Goal: Feedback & Contribution: Submit feedback/report problem

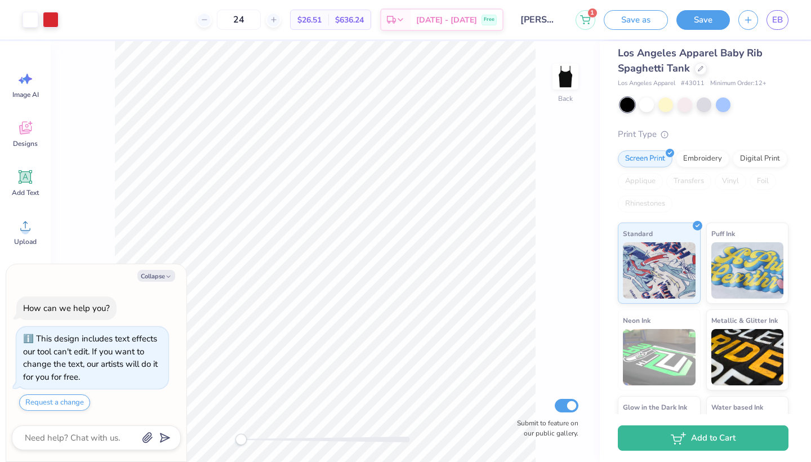
scroll to position [23, 0]
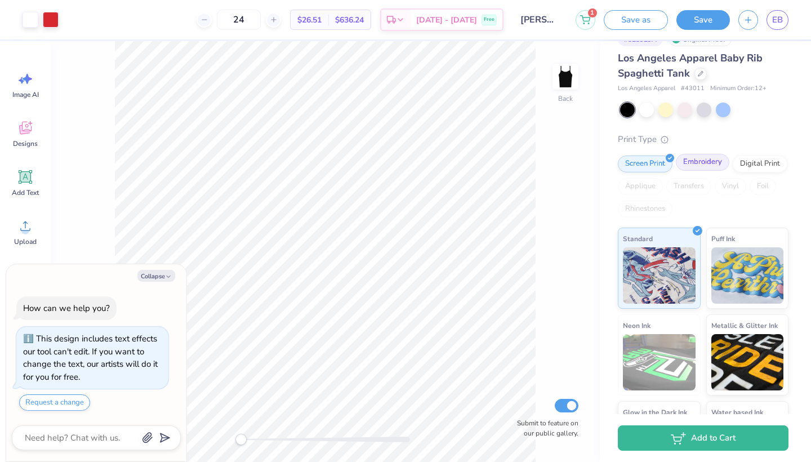
click at [705, 168] on div "Embroidery" at bounding box center [701, 162] width 53 height 17
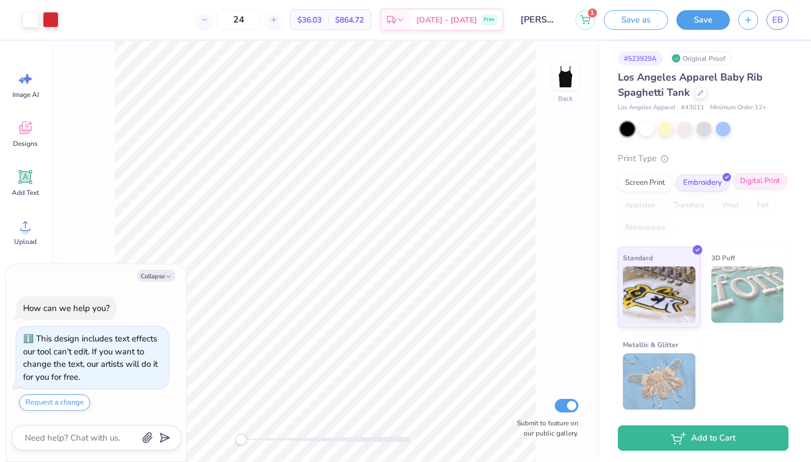
click at [745, 176] on div "Digital Print" at bounding box center [759, 181] width 55 height 17
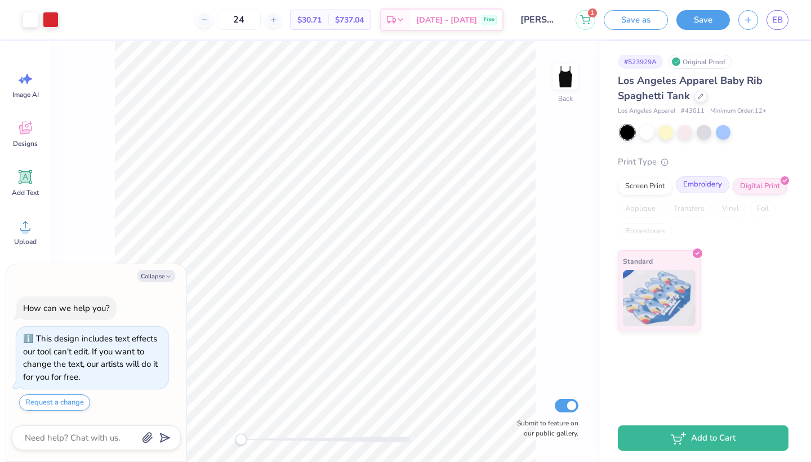
click at [713, 182] on div "Embroidery" at bounding box center [701, 184] width 53 height 17
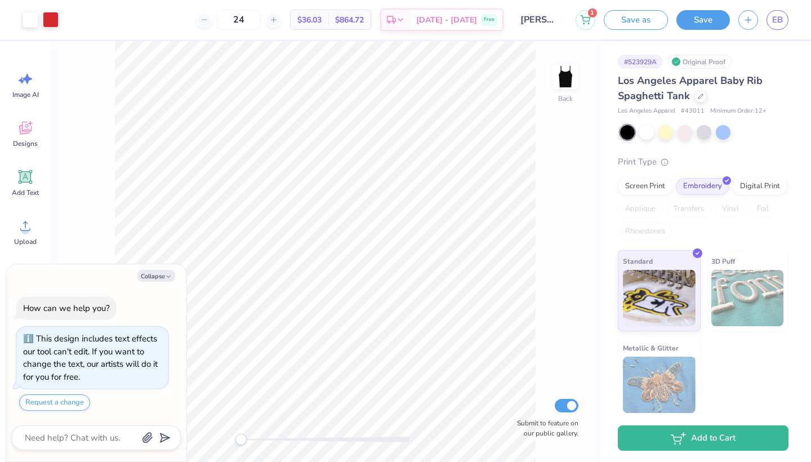
click at [644, 234] on div "Rhinestones" at bounding box center [644, 231] width 55 height 17
click at [88, 439] on textarea at bounding box center [81, 437] width 114 height 15
click at [74, 401] on button "Request a change" at bounding box center [54, 402] width 71 height 16
type textarea "x"
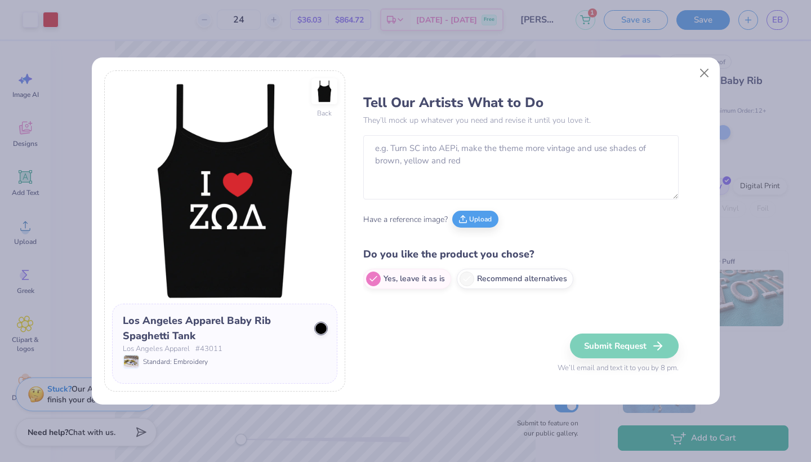
click at [413, 216] on span "Have a reference image?" at bounding box center [405, 219] width 84 height 12
drag, startPoint x: 413, startPoint y: 196, endPoint x: 413, endPoint y: 189, distance: 7.3
click at [413, 196] on textarea "To enrich screen reader interactions, please activate Accessibility in Grammarl…" at bounding box center [520, 167] width 315 height 64
click at [410, 173] on textarea "To enrich screen reader interactions, please activate Accessibility in Grammarl…" at bounding box center [520, 167] width 315 height 64
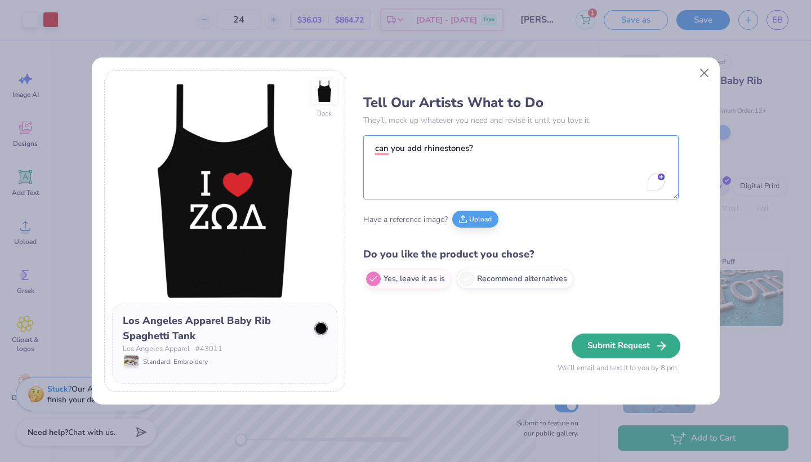
type textarea "can you add rhinestones?"
click at [615, 344] on button "Submit Request" at bounding box center [625, 345] width 109 height 25
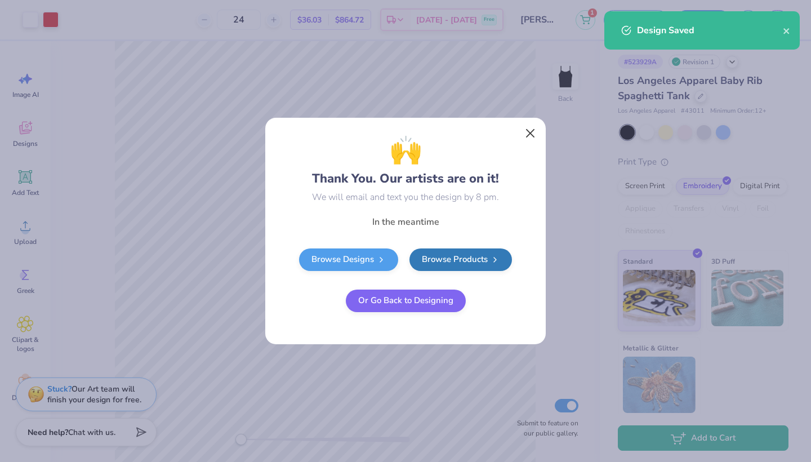
click at [527, 134] on button "Close" at bounding box center [530, 133] width 21 height 21
